Goal: Transaction & Acquisition: Purchase product/service

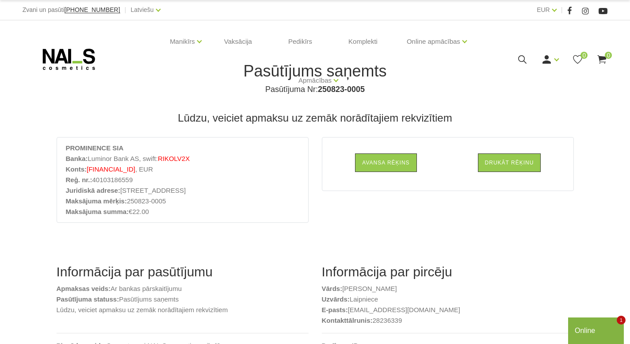
drag, startPoint x: 87, startPoint y: 171, endPoint x: 164, endPoint y: 172, distance: 76.9
click at [164, 172] on li "Konts: [FINANCIAL_ID] , EUR" at bounding box center [182, 169] width 233 height 11
copy span "[FINANCIAL_ID]"
click at [149, 253] on section "Informācija par pasūtījumu Apmaksas veids: Ar bankas pārskaitījumu Pasūtījuma s…" at bounding box center [315, 314] width 530 height 160
click at [130, 202] on li "Maksājuma mērķis: 250823-0005" at bounding box center [182, 201] width 233 height 11
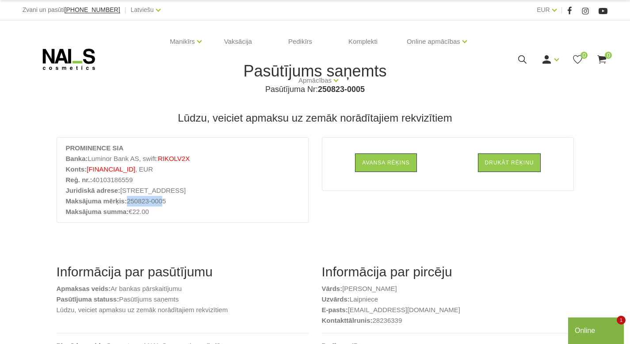
drag, startPoint x: 130, startPoint y: 202, endPoint x: 164, endPoint y: 205, distance: 34.6
click at [164, 205] on li "Maksājuma mērķis: 250823-0005" at bounding box center [182, 201] width 233 height 11
drag, startPoint x: 130, startPoint y: 201, endPoint x: 170, endPoint y: 201, distance: 39.3
click at [170, 201] on li "Maksājuma mērķis: 250823-0005" at bounding box center [182, 201] width 233 height 11
copy li "250823-0005"
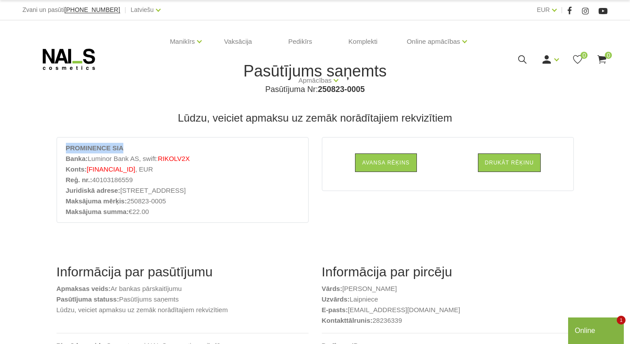
drag, startPoint x: 65, startPoint y: 149, endPoint x: 141, endPoint y: 150, distance: 76.4
click at [141, 150] on div "PROMINENCE SIA Banka: Luminor Bank AS, swift: RIKOLV2X Konts: [FINANCIAL_ID] , …" at bounding box center [183, 180] width 252 height 86
copy strong "PROMINENCE SIA"
click at [146, 246] on section "Informācija par pasūtījumu Apmaksas veids: Ar bankas pārskaitījumu Pasūtījuma s…" at bounding box center [315, 314] width 530 height 160
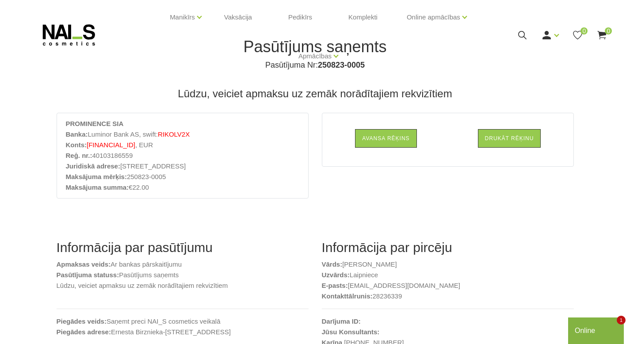
scroll to position [28, 0]
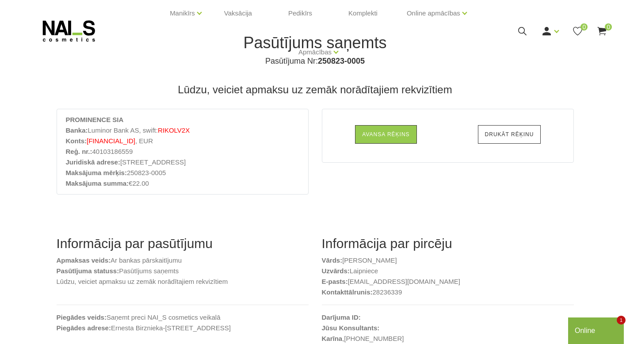
click at [518, 135] on link "Drukāt rēķinu" at bounding box center [509, 134] width 63 height 19
click at [595, 333] on div "Online" at bounding box center [595, 330] width 42 height 11
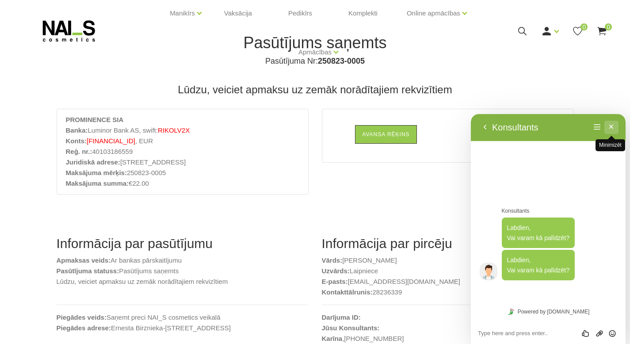
click at [610, 127] on button "Minimizēt" at bounding box center [611, 127] width 14 height 13
